Goal: Task Accomplishment & Management: Manage account settings

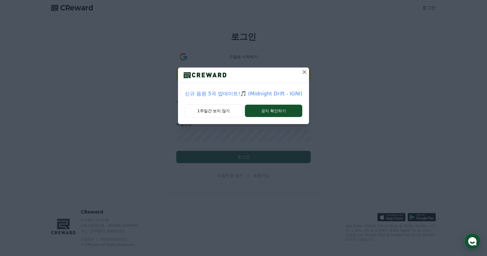
click at [302, 71] on icon at bounding box center [304, 72] width 7 height 7
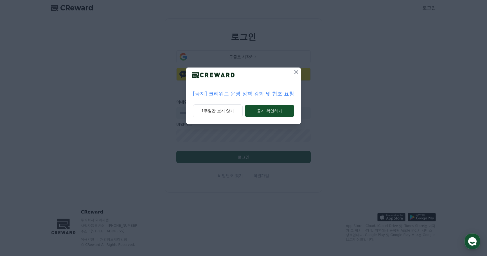
click at [299, 71] on icon at bounding box center [296, 72] width 7 height 7
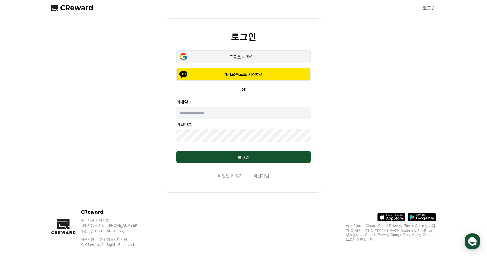
click at [278, 57] on div "구글로 시작하기" at bounding box center [244, 57] width 118 height 6
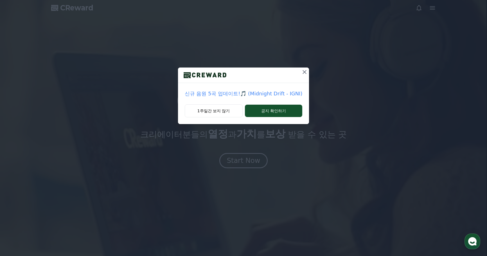
click at [303, 72] on icon at bounding box center [304, 72] width 7 height 7
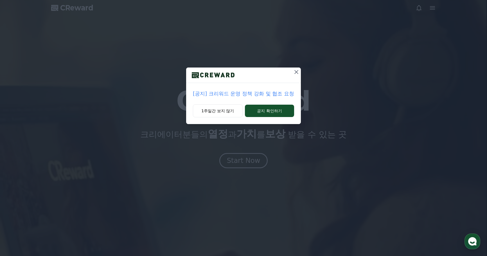
click at [296, 72] on icon at bounding box center [296, 72] width 7 height 7
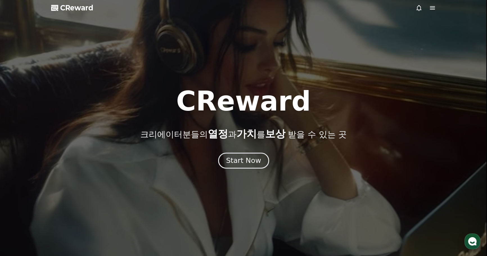
click at [250, 162] on div "Start Now" at bounding box center [243, 161] width 35 height 10
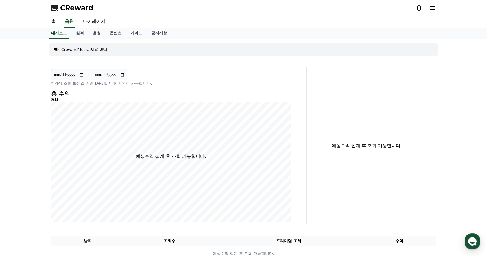
click at [96, 52] on p "CrewardMusic 사용 방법" at bounding box center [84, 50] width 46 height 6
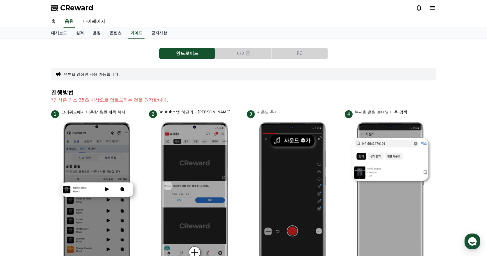
click at [433, 9] on icon at bounding box center [432, 7] width 5 height 3
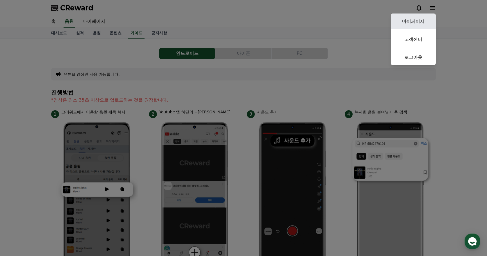
click at [421, 19] on link "마이페이지" at bounding box center [413, 22] width 45 height 16
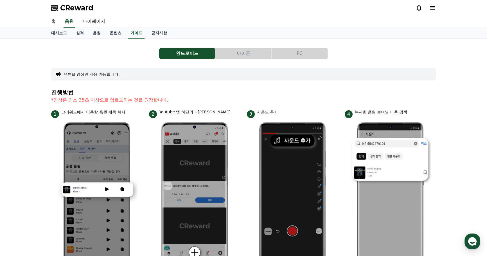
select select "**********"
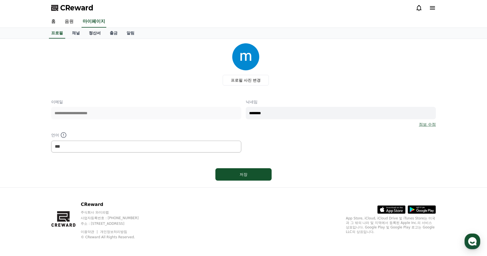
click at [93, 32] on link "정산서" at bounding box center [94, 33] width 21 height 11
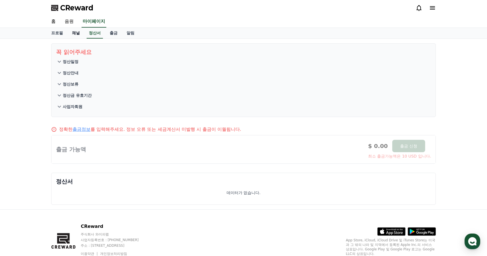
click at [76, 32] on link "채널" at bounding box center [76, 33] width 17 height 11
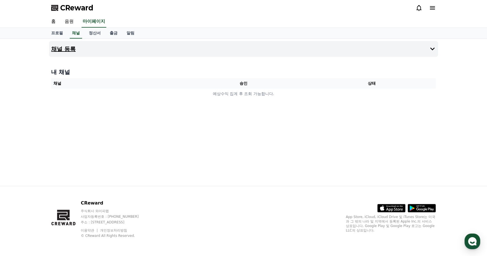
click at [384, 53] on button "채널 등록" at bounding box center [243, 49] width 389 height 16
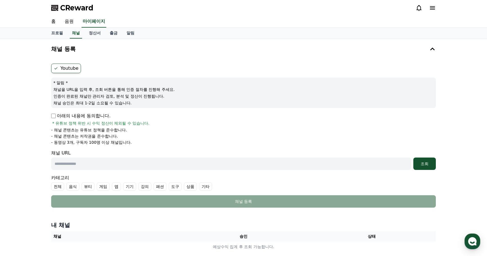
click at [140, 163] on input "text" at bounding box center [231, 164] width 360 height 12
paste input "**********"
type input "**********"
click at [416, 165] on div "조회" at bounding box center [425, 164] width 18 height 6
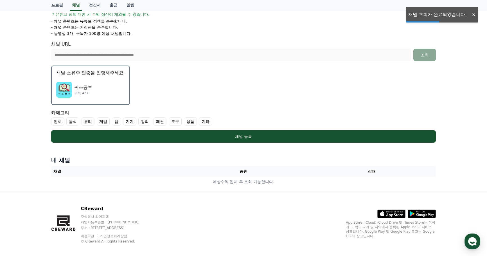
scroll to position [115, 0]
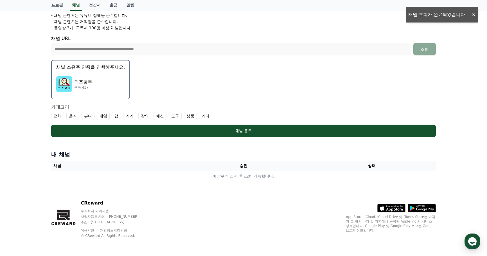
click at [68, 86] on img "button" at bounding box center [64, 84] width 16 height 16
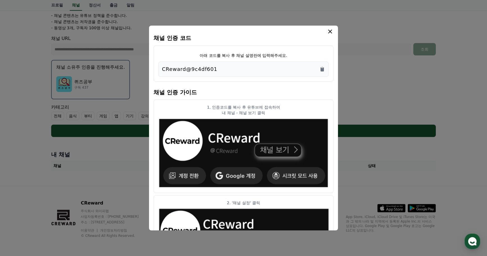
scroll to position [0, 0]
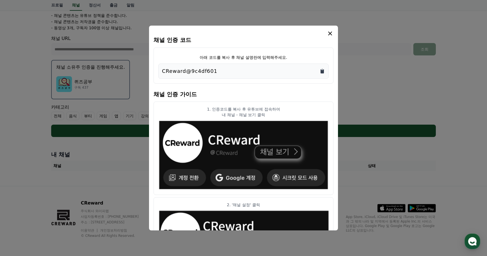
click at [321, 72] on icon "Copy to clipboard" at bounding box center [322, 71] width 3 height 4
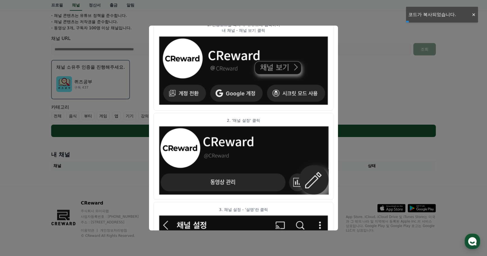
drag, startPoint x: 304, startPoint y: 138, endPoint x: 334, endPoint y: 109, distance: 41.0
click at [334, 109] on div "채널 인증 코드 아래 코드를 복사 후 채널 설명란에 입력해주세요. CReward@9c4df601 채널 인증 가이드 1. 인증코드를 복사 후 유…" at bounding box center [243, 128] width 189 height 205
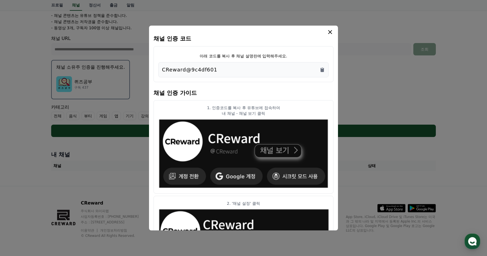
scroll to position [0, 0]
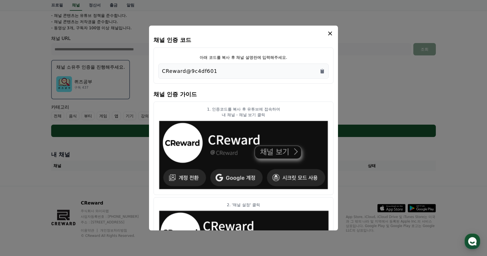
click at [329, 35] on icon "modal" at bounding box center [330, 34] width 4 height 4
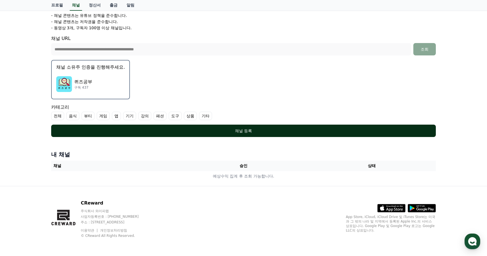
click at [227, 132] on div "채널 등록" at bounding box center [243, 131] width 362 height 6
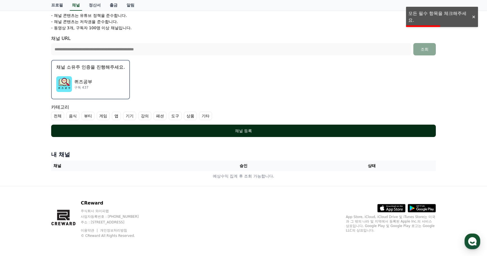
scroll to position [30, 0]
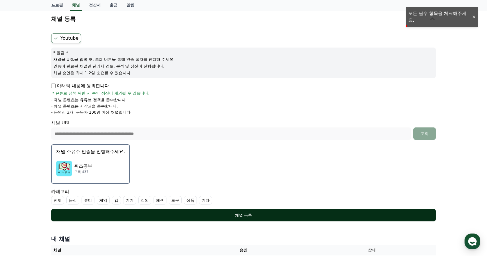
click at [265, 213] on div "채널 등록" at bounding box center [243, 215] width 362 height 6
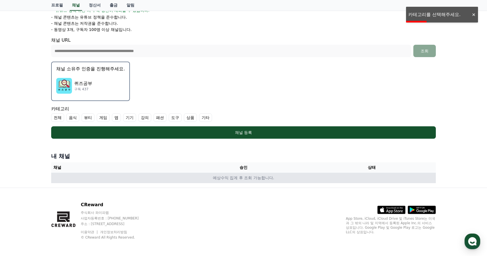
scroll to position [115, 0]
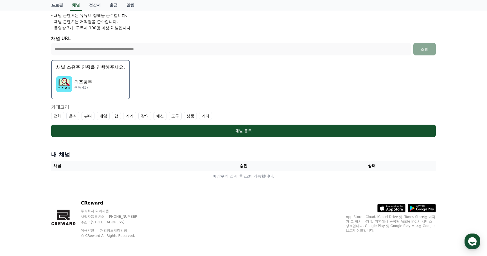
click at [53, 116] on label "전체" at bounding box center [57, 116] width 13 height 8
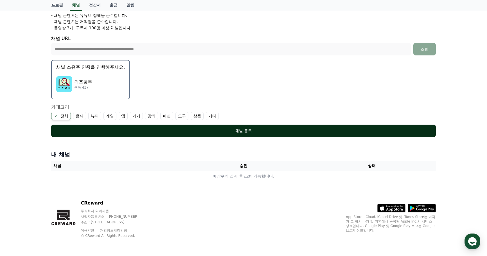
click at [172, 132] on div "채널 등록" at bounding box center [243, 131] width 362 height 6
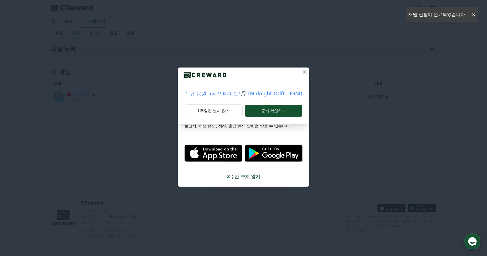
click at [306, 71] on icon at bounding box center [304, 72] width 7 height 7
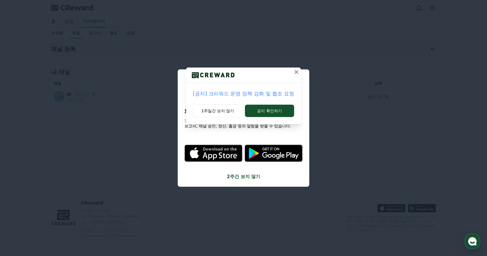
click at [297, 72] on icon at bounding box center [297, 72] width 4 height 4
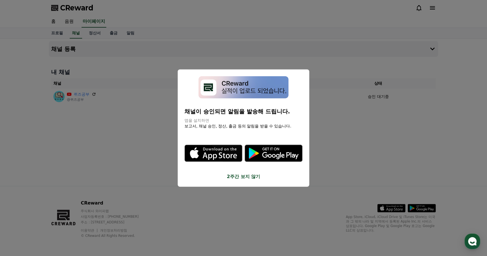
click at [339, 128] on button "close modal" at bounding box center [243, 128] width 487 height 256
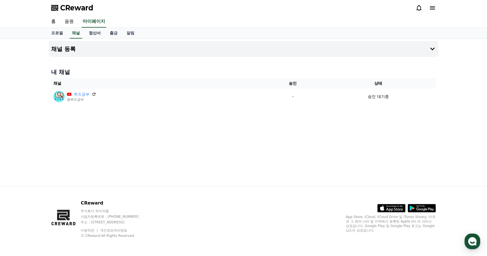
click at [91, 31] on link "정산서" at bounding box center [94, 33] width 21 height 11
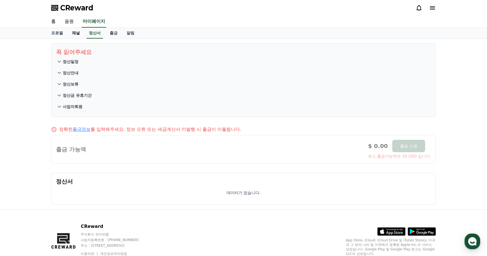
click at [78, 34] on link "채널" at bounding box center [76, 33] width 17 height 11
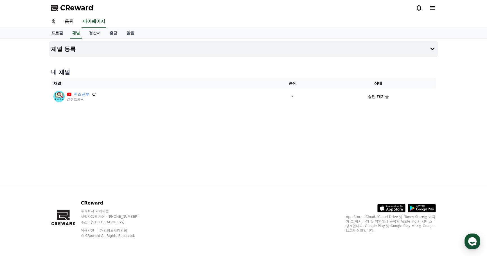
click at [58, 34] on link "프로필" at bounding box center [57, 33] width 21 height 11
select select "**********"
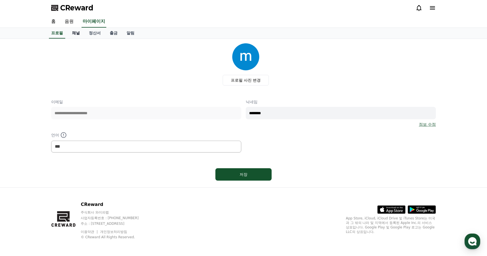
click at [73, 33] on link "채널" at bounding box center [76, 33] width 17 height 11
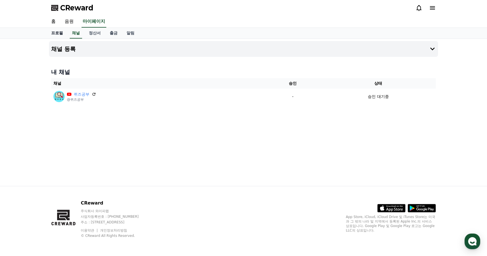
click at [60, 33] on link "프로필" at bounding box center [57, 33] width 21 height 11
select select "**********"
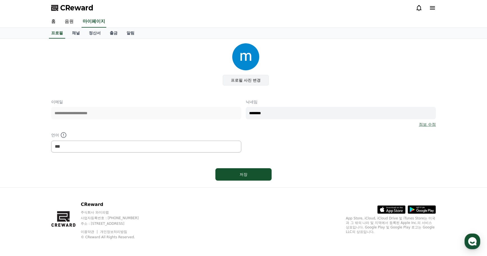
click at [242, 79] on label "프로필 사진 변경" at bounding box center [246, 80] width 46 height 11
click at [0, 0] on input "프로필 사진 변경" at bounding box center [0, 0] width 0 height 0
click at [252, 64] on img at bounding box center [245, 56] width 27 height 27
click at [248, 79] on label "프로필 사진 변경" at bounding box center [246, 80] width 46 height 11
click at [0, 0] on input "프로필 사진 변경" at bounding box center [0, 0] width 0 height 0
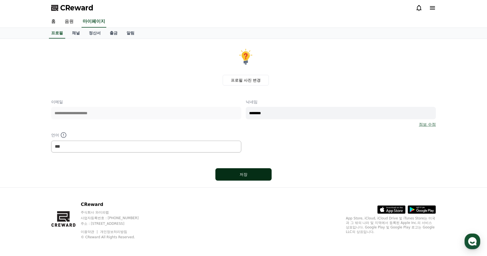
click at [250, 175] on div "저장" at bounding box center [244, 175] width 34 height 6
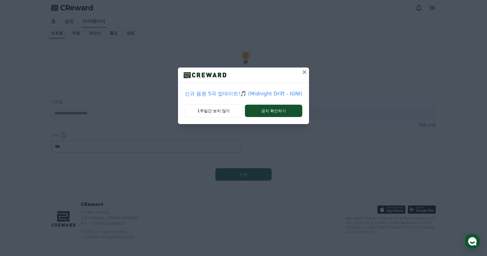
select select "**********"
click at [304, 71] on icon at bounding box center [304, 72] width 7 height 7
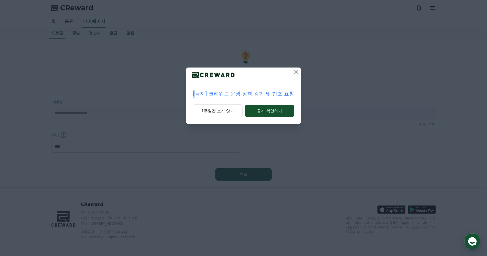
click at [304, 71] on div "[공지] 크리워드 운영 정책 강화 및 협조 요청 1주일간 보지 않기 공지 확인하기" at bounding box center [243, 66] width 487 height 133
click at [296, 71] on icon at bounding box center [297, 72] width 4 height 4
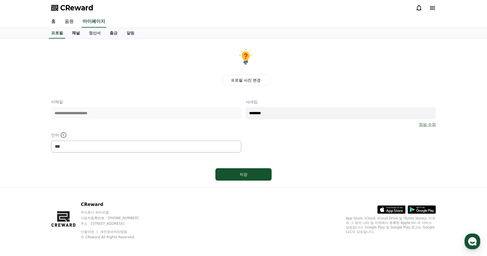
click at [76, 34] on link "채널" at bounding box center [76, 33] width 17 height 11
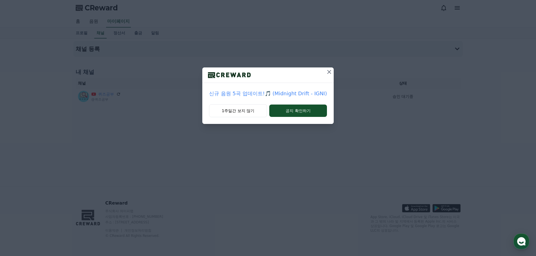
click at [329, 70] on icon at bounding box center [329, 72] width 7 height 7
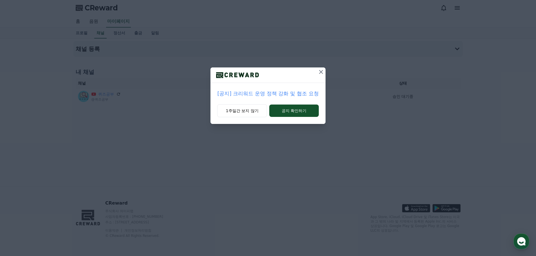
click at [318, 71] on icon at bounding box center [321, 72] width 7 height 7
